Goal: Find specific page/section: Find specific page/section

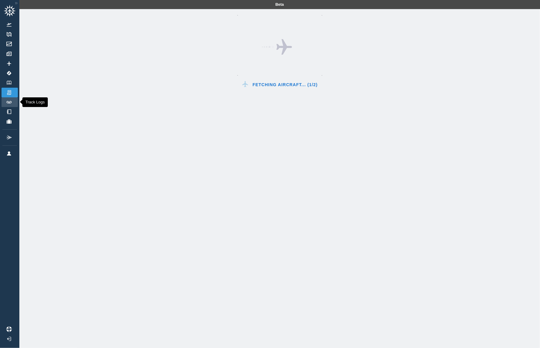
click at [8, 105] on link "Track Logs" at bounding box center [10, 102] width 16 height 10
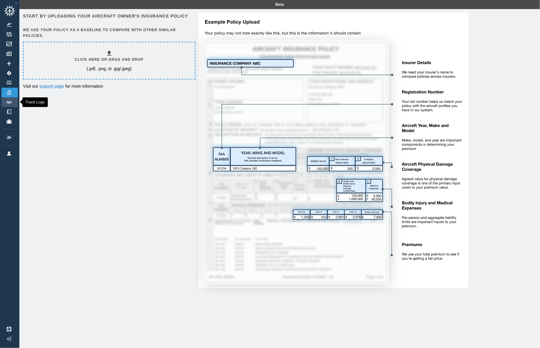
click at [11, 104] on link "Track Logs" at bounding box center [10, 102] width 16 height 10
click at [17, 114] on link "Directory" at bounding box center [10, 112] width 16 height 10
